Goal: Communication & Community: Answer question/provide support

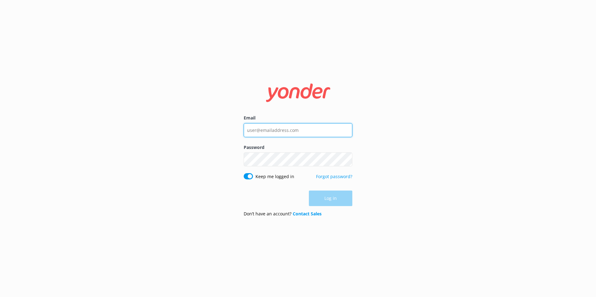
type input "[EMAIL_ADDRESS][DOMAIN_NAME]"
click at [326, 199] on div "Log in" at bounding box center [298, 198] width 109 height 16
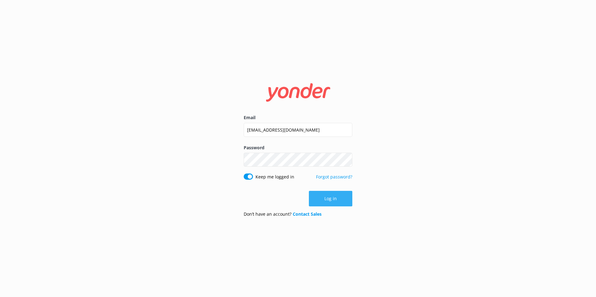
click at [332, 201] on button "Log in" at bounding box center [330, 199] width 43 height 16
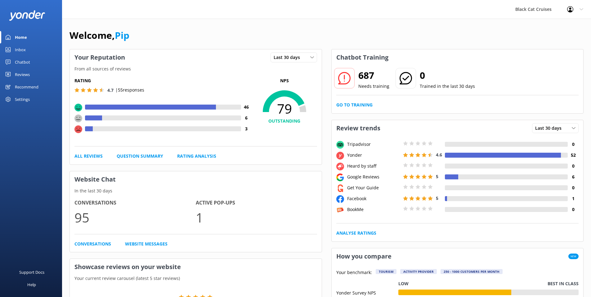
click at [16, 49] on div "Inbox" at bounding box center [20, 49] width 11 height 12
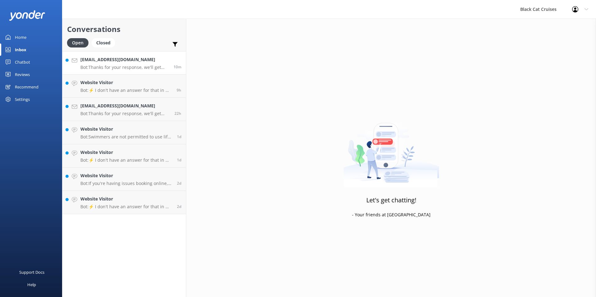
click at [136, 68] on p "Bot: Thanks for your response, we'll get back to you as soon as we can during o…" at bounding box center [124, 68] width 88 height 6
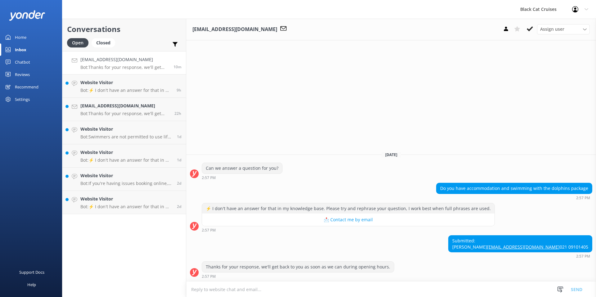
click at [209, 290] on textarea at bounding box center [390, 289] width 409 height 15
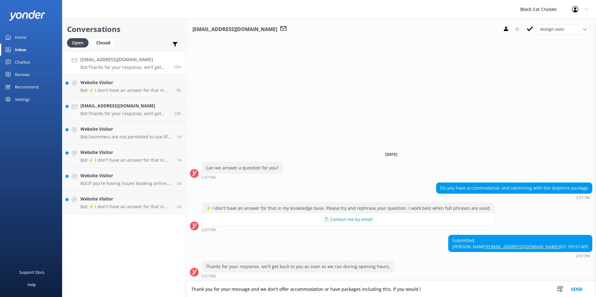
click at [259, 291] on textarea "Thank you for your message and we don't offer accommodation or have packages in…" at bounding box center [390, 289] width 409 height 16
click at [427, 290] on textarea "Thank you for your message and sorry we don't offer accommodation or have packa…" at bounding box center [390, 289] width 409 height 16
type textarea "Thank you for your message and sorry we don't offer accommodation or have packa…"
click at [576, 289] on button "Send" at bounding box center [576, 289] width 23 height 16
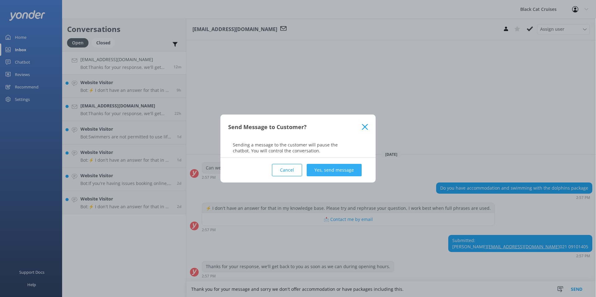
click at [328, 171] on button "Yes, send message" at bounding box center [333, 170] width 55 height 12
